Goal: Task Accomplishment & Management: Complete application form

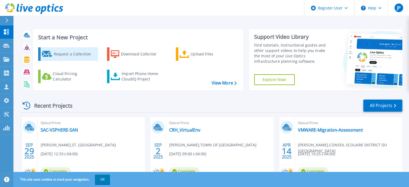
click at [68, 56] on div "Request a Collection" at bounding box center [74, 54] width 43 height 11
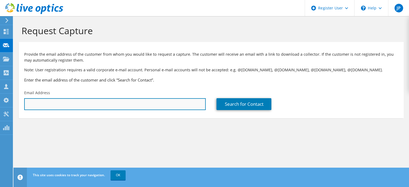
click at [88, 103] on input "text" at bounding box center [114, 104] width 181 height 12
paste input "Ahmed Amin <AAmin@kpf.ca>"
click at [53, 103] on input "Ahmed Amin <AAmin@kpf.ca>" at bounding box center [114, 104] width 181 height 12
click at [60, 104] on input "AAmin@kpf.ca>" at bounding box center [114, 104] width 181 height 12
type input "AAmin@kpf.ca"
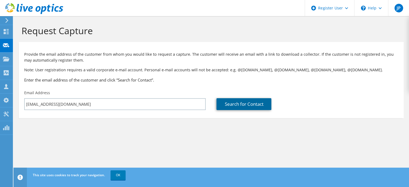
click at [240, 107] on link "Search for Contact" at bounding box center [243, 104] width 55 height 12
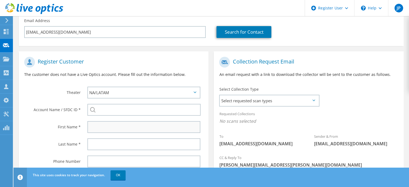
scroll to position [81, 0]
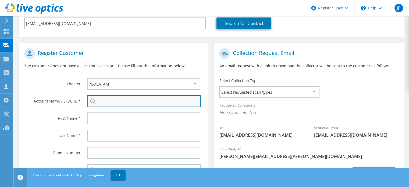
click at [107, 103] on input "search" at bounding box center [143, 101] width 113 height 12
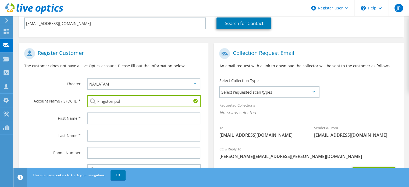
click at [109, 107] on li "KINGSTON POLICE : 931390007" at bounding box center [118, 105] width 62 height 6
type input "KINGSTON POLICE : 931390007"
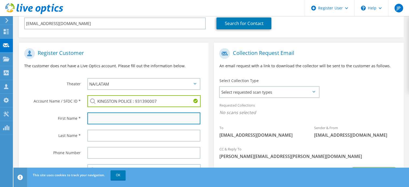
click at [105, 117] on input "text" at bounding box center [143, 118] width 113 height 12
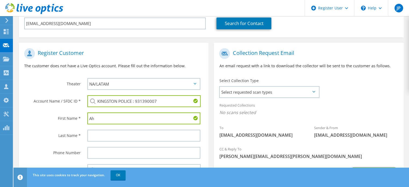
type input "A"
type input "Chris"
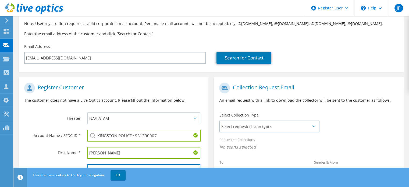
scroll to position [0, 0]
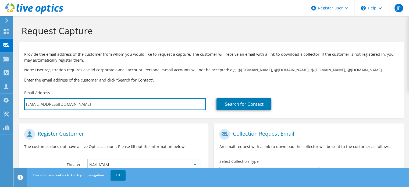
drag, startPoint x: 63, startPoint y: 107, endPoint x: 20, endPoint y: 105, distance: 42.7
click at [20, 106] on div "Email Address AAmin@kpf.ca" at bounding box center [115, 99] width 192 height 25
paste input "Chris Morgan <cmorgan@kpf.ca>"
type input "Chris Morgan <cmorgan@kpf.ca>"
type input "Select"
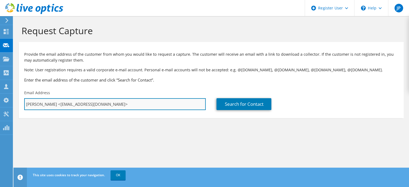
click at [54, 105] on input "Chris Morgan <cmorgan@kpf.ca>" at bounding box center [114, 104] width 181 height 12
click at [65, 104] on input "cmorgan@kpf.ca>" at bounding box center [114, 104] width 181 height 12
type input "cmorgan@kpf.ca"
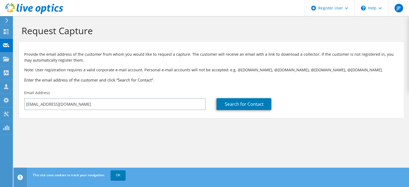
click at [92, 140] on section "Request Capture Provide the email address of the customer from whom you would l…" at bounding box center [210, 80] width 395 height 129
click at [92, 132] on section "Request Capture Provide the email address of the customer from whom you would l…" at bounding box center [210, 80] width 395 height 129
click at [119, 179] on div "This site uses cookies to track your navigation. OK" at bounding box center [220, 174] width 379 height 15
click at [120, 177] on link "OK" at bounding box center [117, 175] width 15 height 10
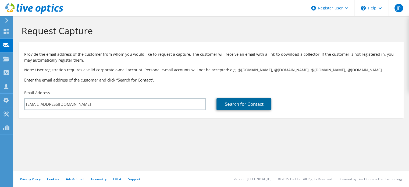
click at [245, 99] on link "Search for Contact" at bounding box center [243, 104] width 55 height 12
type input "KINGSTON POLICE"
type input "Chris"
type input "Morgan"
type input "[GEOGRAPHIC_DATA]"
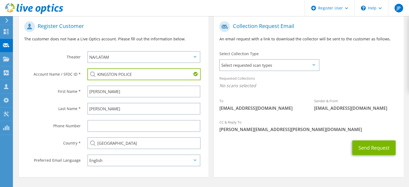
scroll to position [123, 0]
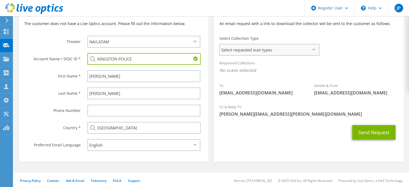
click at [289, 49] on span "Select requested scan types" at bounding box center [268, 49] width 99 height 11
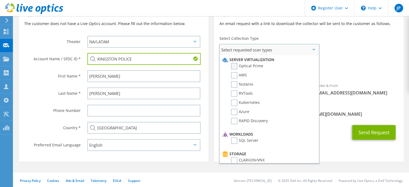
click at [236, 66] on label "Optical Prime" at bounding box center [247, 66] width 32 height 6
click at [0, 0] on input "Optical Prime" at bounding box center [0, 0] width 0 height 0
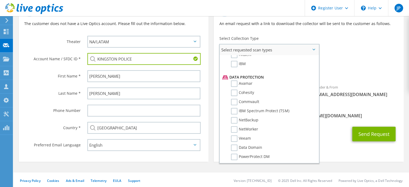
scroll to position [230, 0]
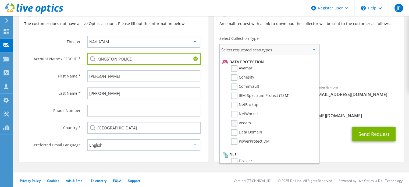
click at [236, 120] on label "Veeam" at bounding box center [241, 123] width 20 height 6
click at [0, 0] on input "Veeam" at bounding box center [0, 0] width 0 height 0
click at [313, 48] on span "Select requested scan types" at bounding box center [268, 49] width 99 height 11
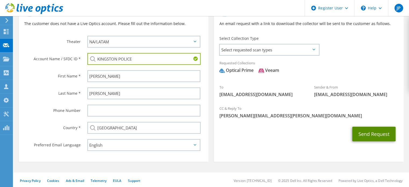
click at [370, 132] on button "Send Request" at bounding box center [373, 134] width 43 height 15
